Goal: Task Accomplishment & Management: Complete application form

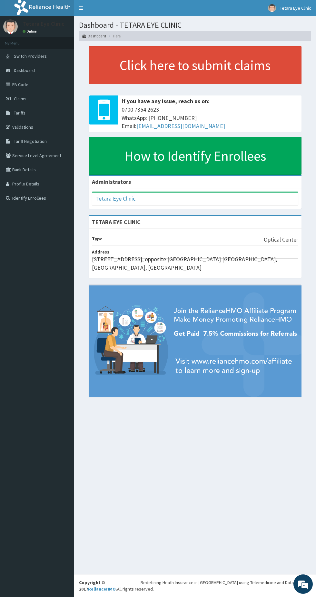
click at [23, 84] on link "PA Code" at bounding box center [37, 84] width 74 height 14
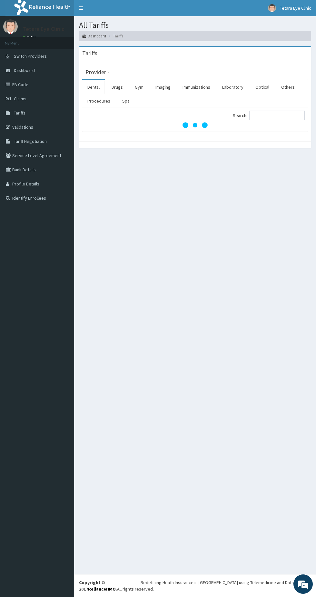
click at [24, 99] on span "Claims" at bounding box center [20, 99] width 13 height 6
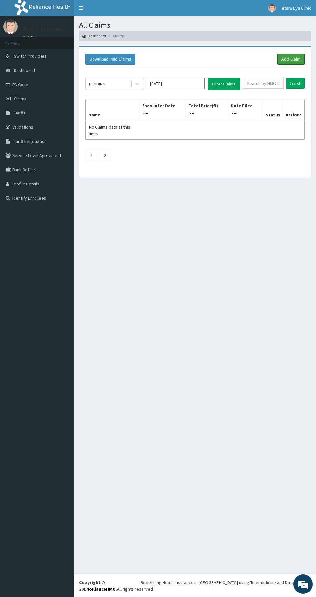
click at [289, 59] on link "Add Claim" at bounding box center [290, 58] width 27 height 11
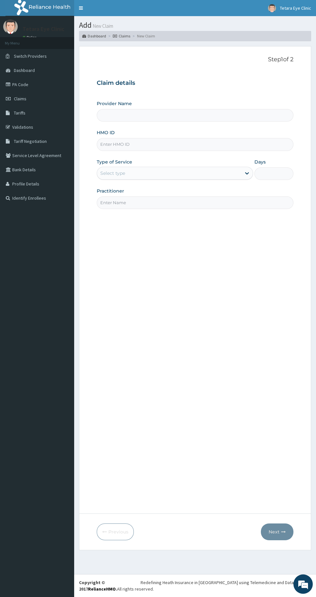
type input "TETARA EYE CLINIC"
paste input "Dear Ma, Find attached documents below for your perusal. Master Kelson Dumi Dia…"
click at [239, 142] on input "Dear Ma, Find attached documents below for your perusal. Master Kelson Dumi Dia…" at bounding box center [195, 144] width 197 height 13
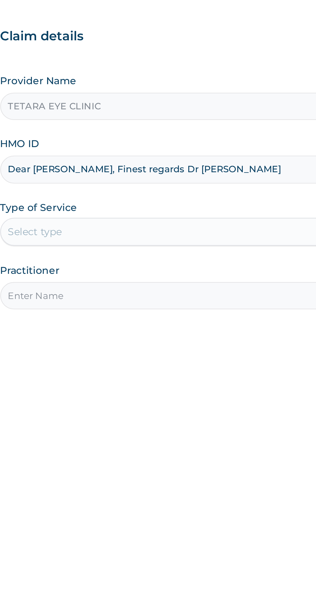
click at [189, 146] on input "Dear Ma, Finest regards Dr Maryann" at bounding box center [195, 144] width 197 height 13
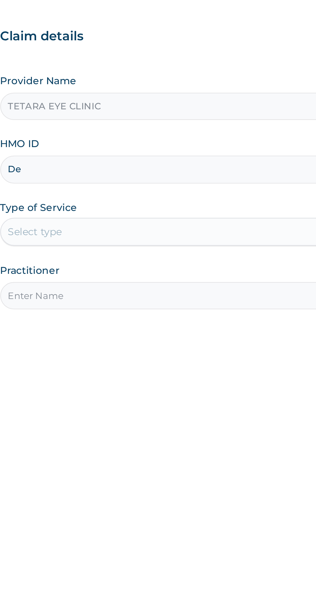
type input "D"
type input "P"
type input "Mrl/10029/a"
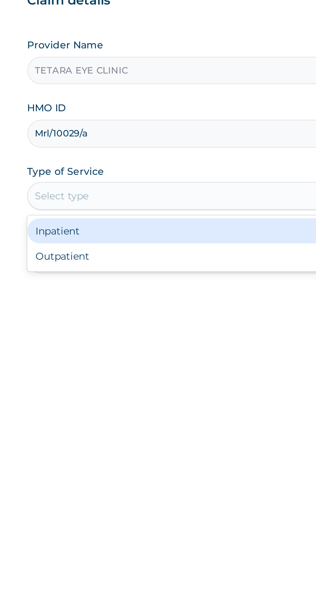
click at [128, 204] on div "Outpatient" at bounding box center [175, 201] width 156 height 12
type input "1"
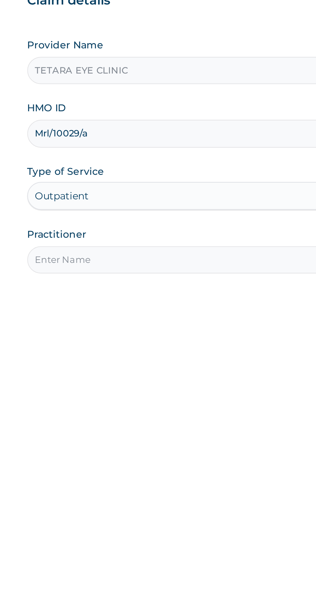
click at [133, 203] on input "Practitioner" at bounding box center [195, 202] width 197 height 13
click at [137, 146] on input "Mrl/10029/a" at bounding box center [195, 144] width 197 height 13
click at [127, 203] on input "Practitioner" at bounding box center [195, 202] width 197 height 13
type input "Dr Maryann"
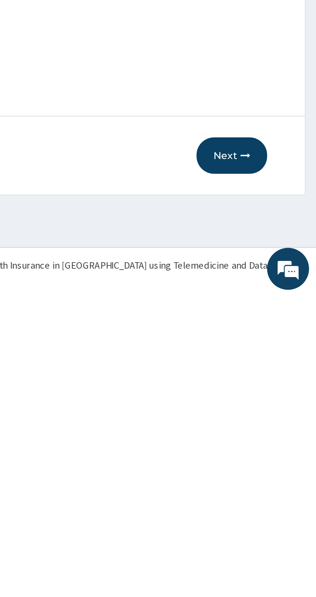
click at [275, 532] on button "Next" at bounding box center [277, 531] width 33 height 17
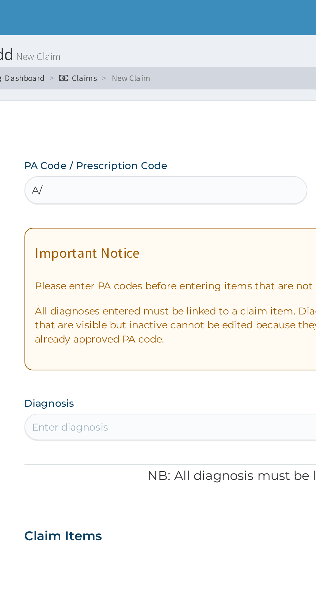
type input "A"
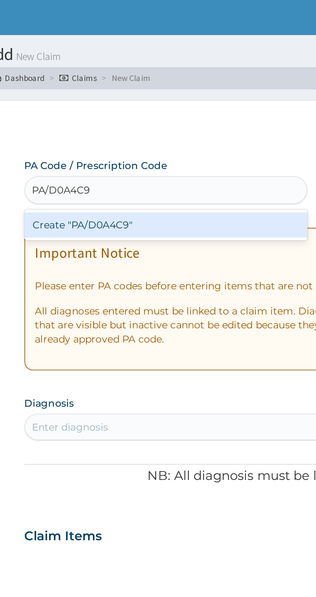
click at [162, 104] on div "Create "PA/D0A4C9"" at bounding box center [162, 104] width 131 height 12
type input "PA/D0A4C9"
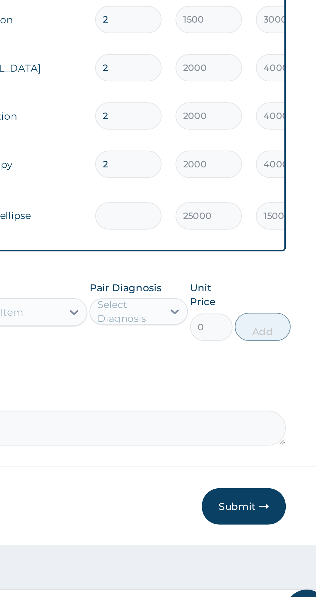
type input "0.00"
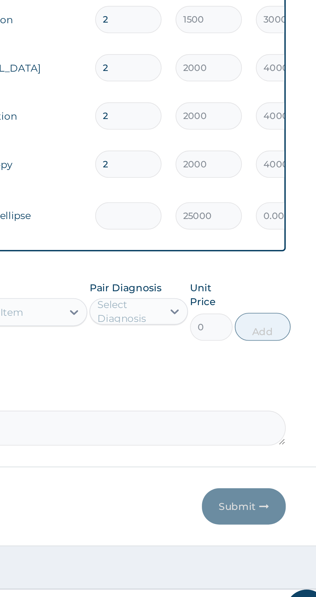
type input "2"
type input "50000.00"
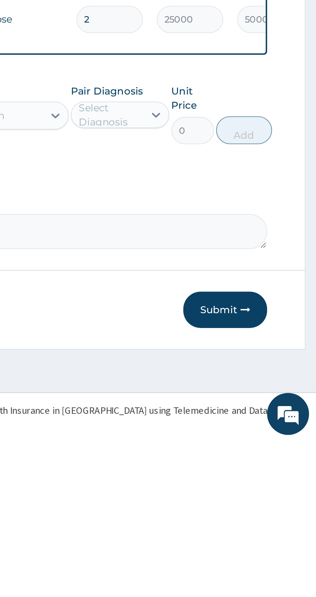
click at [271, 534] on button "Submit" at bounding box center [274, 535] width 39 height 17
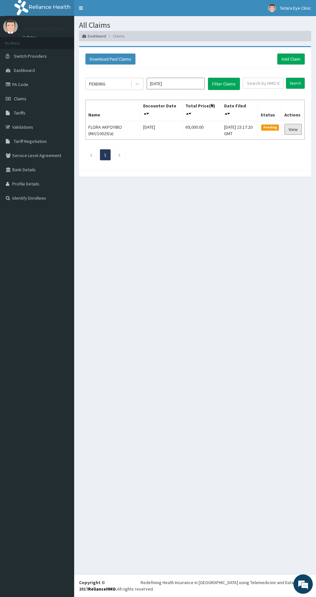
click at [293, 129] on link "View" at bounding box center [292, 129] width 17 height 11
